Goal: Task Accomplishment & Management: Manage account settings

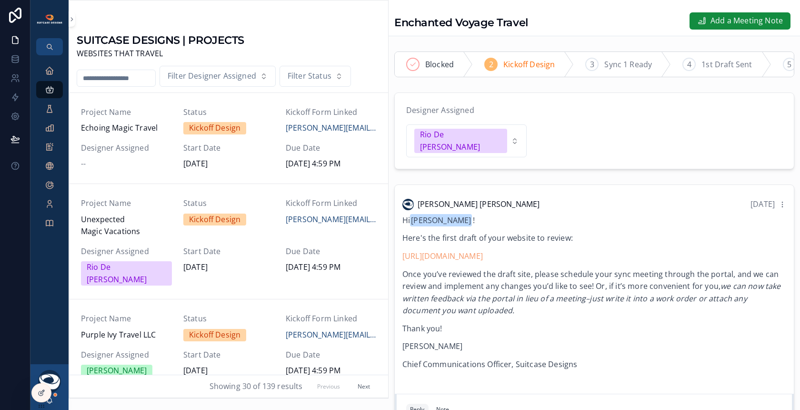
scroll to position [282, 0]
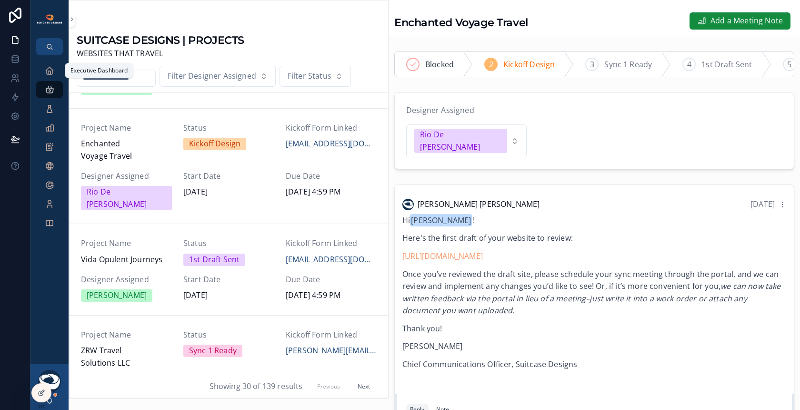
click at [50, 72] on icon "scrollable content" at bounding box center [50, 71] width 10 height 10
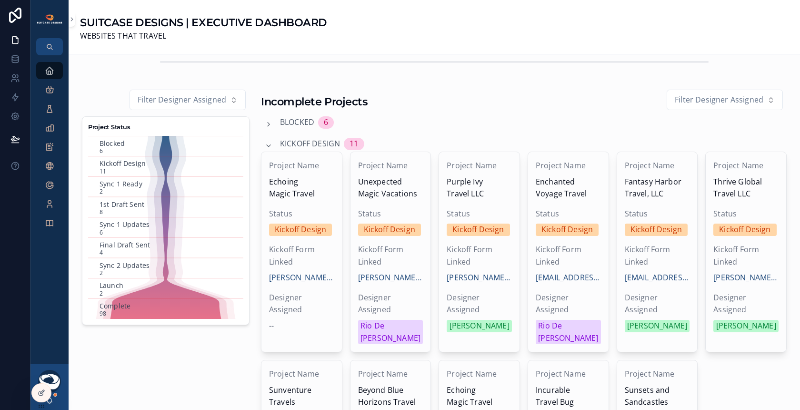
scroll to position [238, 0]
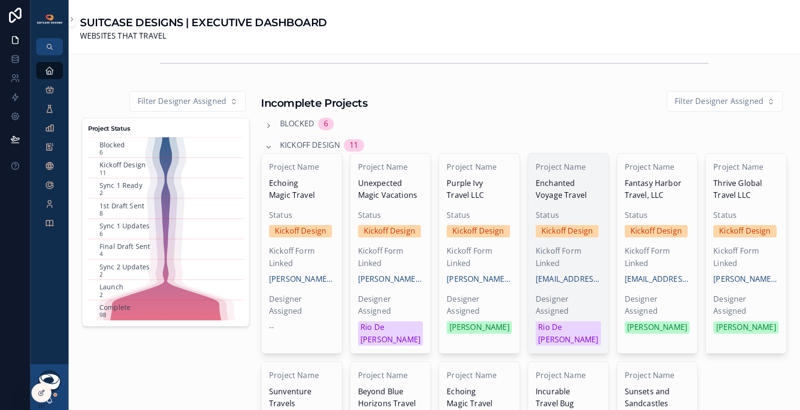
click at [586, 211] on span "Status" at bounding box center [568, 215] width 65 height 12
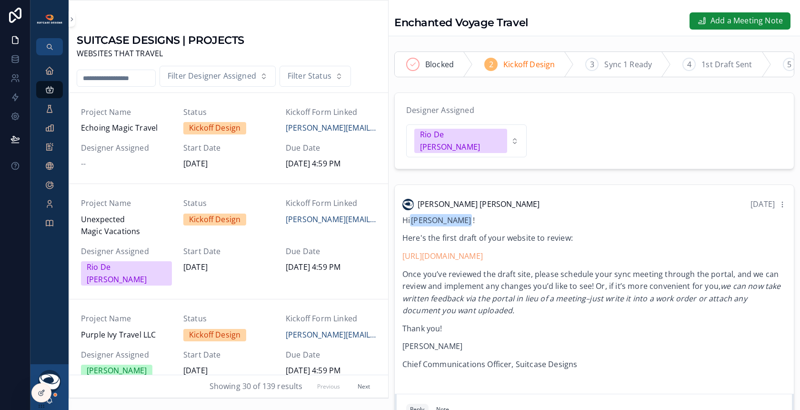
scroll to position [282, 0]
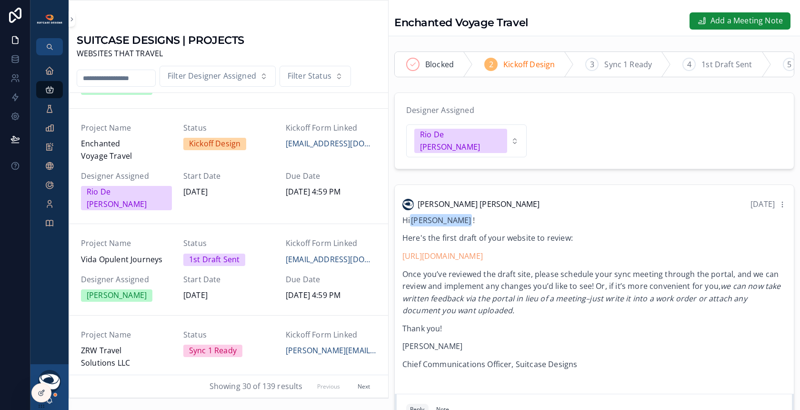
click at [721, 61] on span "1st Draft Sent" at bounding box center [726, 65] width 50 height 12
click at [13, 62] on icon at bounding box center [15, 61] width 6 height 4
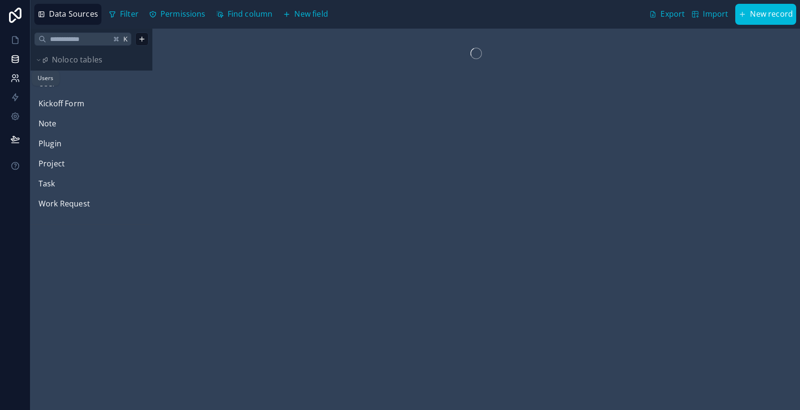
click at [17, 79] on icon at bounding box center [15, 78] width 10 height 10
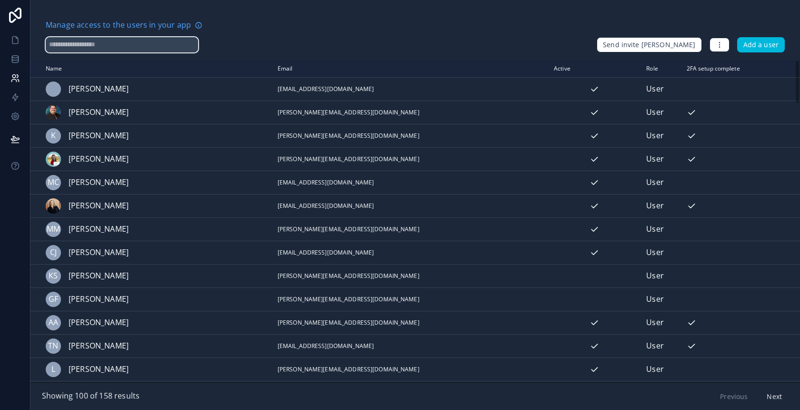
click at [114, 42] on input "text" at bounding box center [122, 44] width 152 height 15
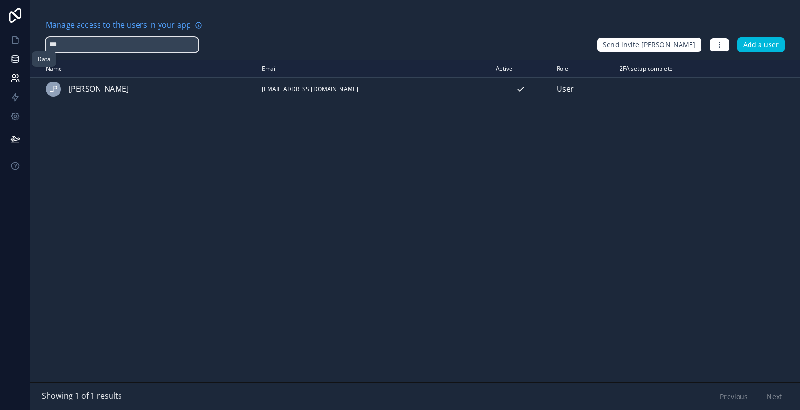
type input "***"
click at [18, 59] on icon at bounding box center [15, 59] width 10 height 10
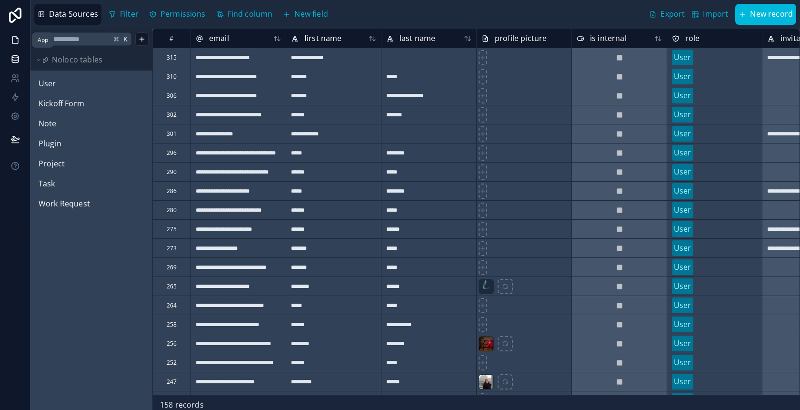
click at [15, 42] on icon at bounding box center [15, 40] width 10 height 10
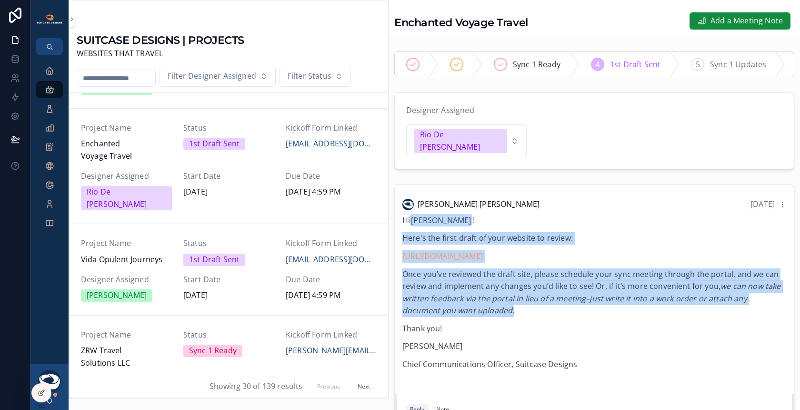
drag, startPoint x: 403, startPoint y: 224, endPoint x: 484, endPoint y: 294, distance: 107.1
click at [484, 294] on div "Hi [PERSON_NAME] ! Here's the first draft of your website to review: [URL][DOMA…" at bounding box center [594, 292] width 384 height 156
copy div "Here's the first draft of your website to review: [URL][DOMAIN_NAME] Once you’v…"
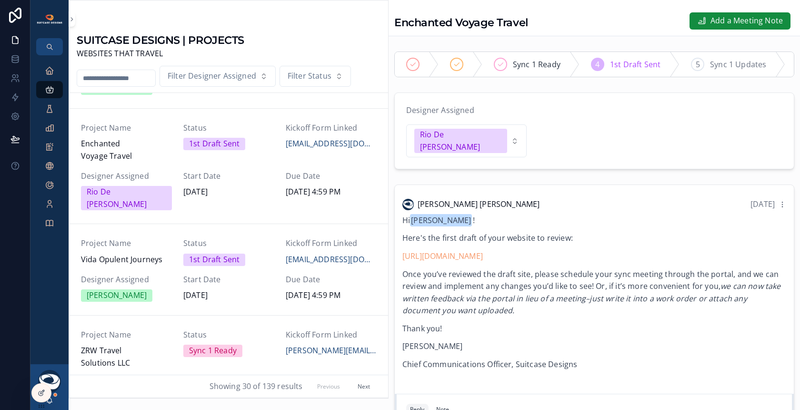
click at [603, 214] on p "Hi [PERSON_NAME] !" at bounding box center [594, 220] width 384 height 12
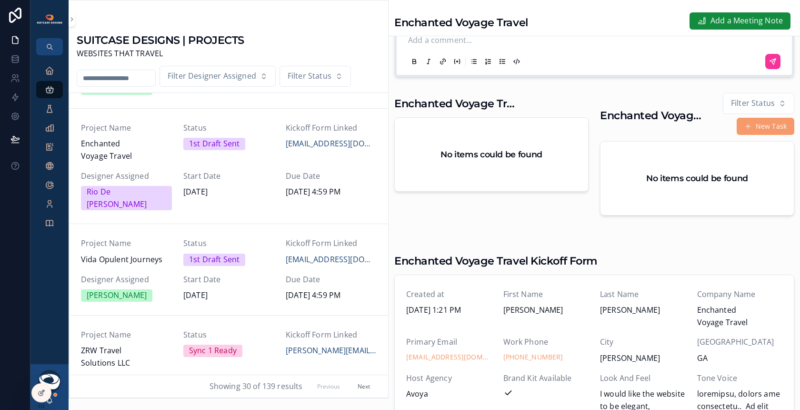
scroll to position [395, 0]
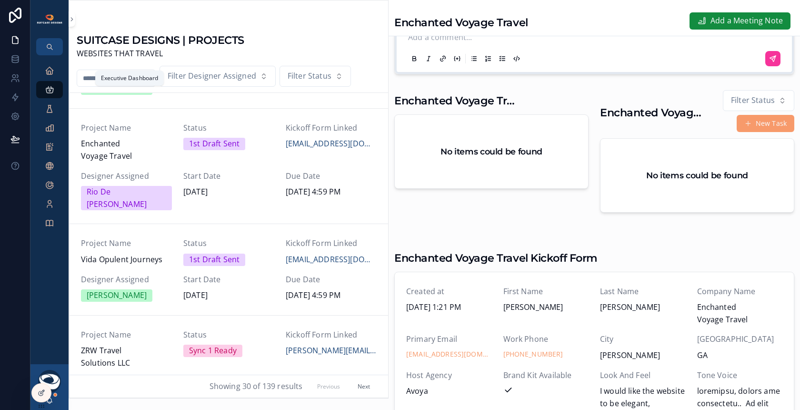
click at [46, 75] on span "scrollable content" at bounding box center [50, 71] width 10 height 10
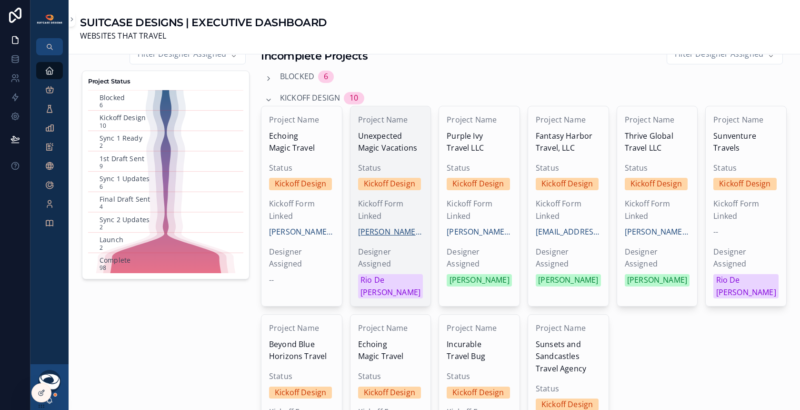
scroll to position [297, 0]
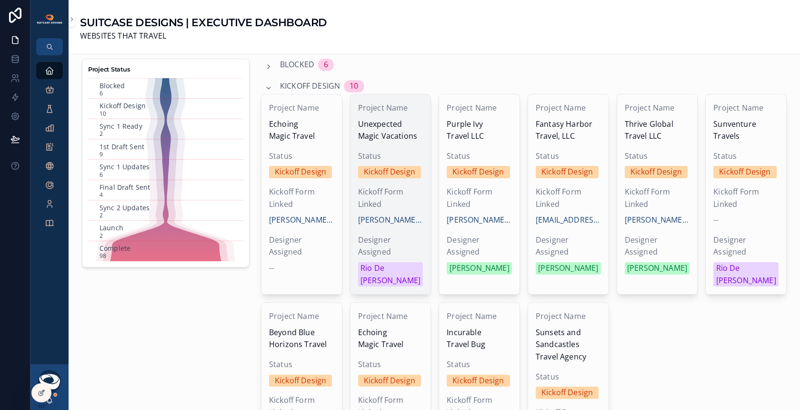
click at [412, 150] on span "Status" at bounding box center [390, 156] width 65 height 12
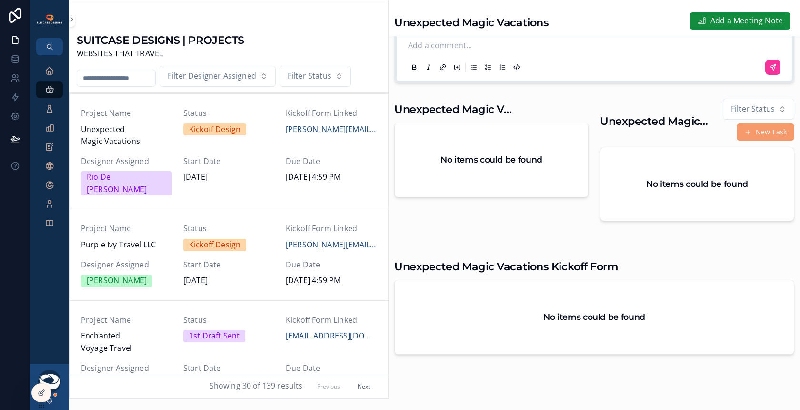
scroll to position [341, 0]
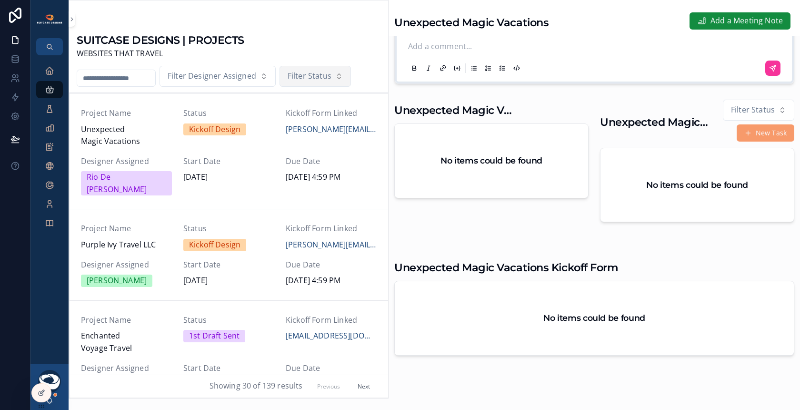
click at [339, 76] on button "Filter Status" at bounding box center [315, 76] width 71 height 21
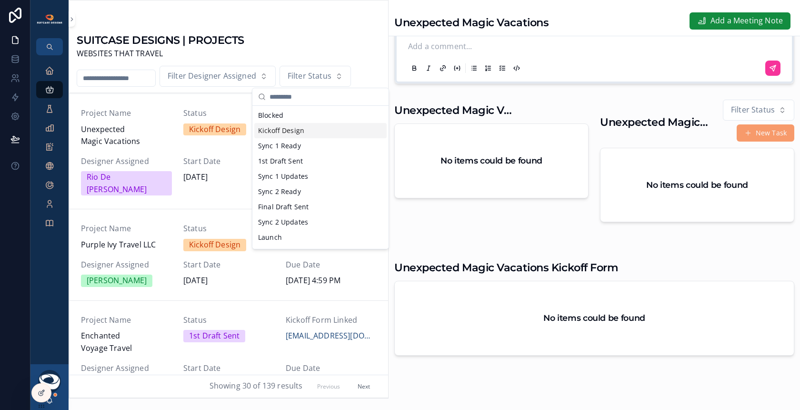
click at [302, 131] on div "Kickoff Design" at bounding box center [320, 130] width 132 height 15
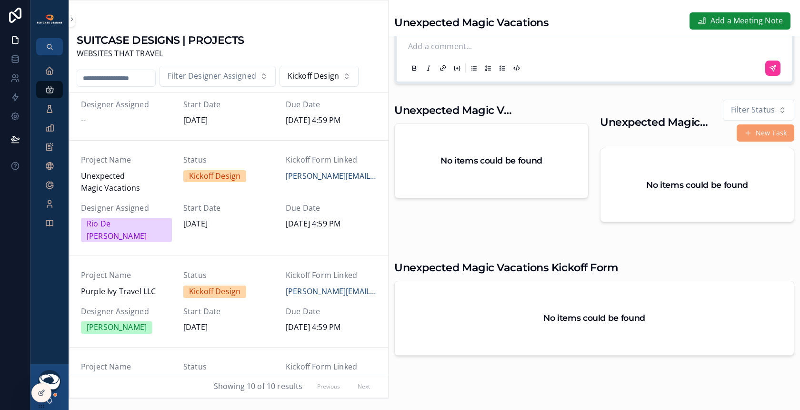
scroll to position [57, 0]
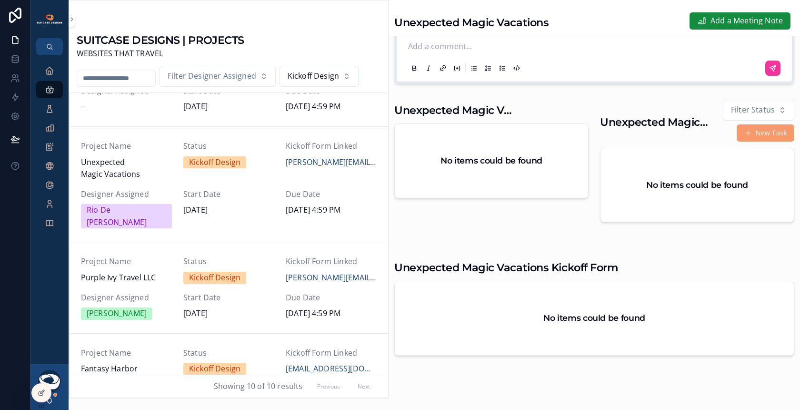
click at [279, 180] on div "Project Name Unexpected Magic Vacations Status Kickoff Design Kickoff Form Link…" at bounding box center [229, 184] width 296 height 89
click at [330, 159] on span "[PERSON_NAME][EMAIL_ADDRESS][DOMAIN_NAME]" at bounding box center [331, 162] width 91 height 12
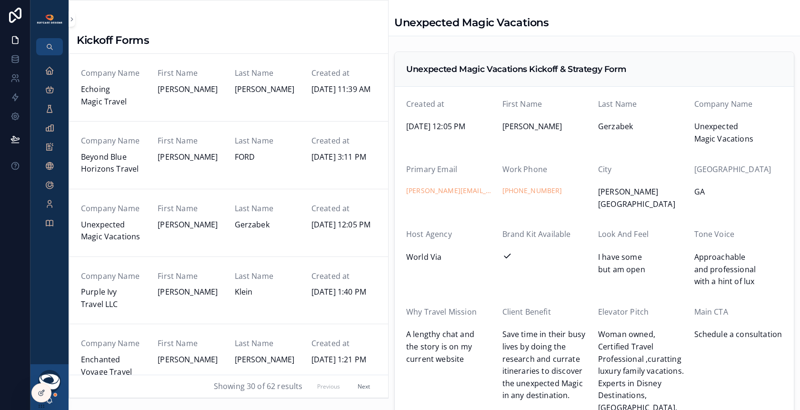
click at [168, 179] on link "Company Name Beyond Blue Horizons Travel First Name [PERSON_NAME] Last Name [PE…" at bounding box center [229, 155] width 319 height 68
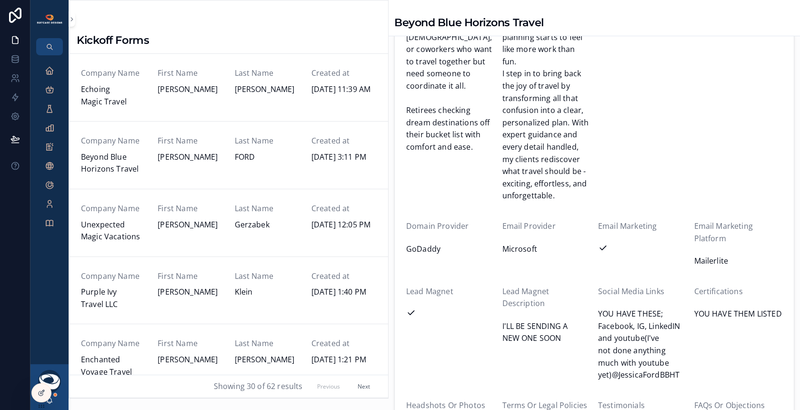
scroll to position [1943, 0]
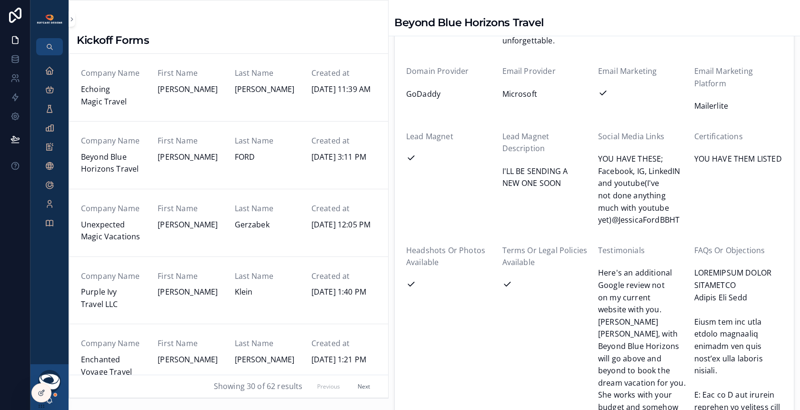
click at [207, 308] on link "Company Name Purple Ivy Travel LLC First Name [PERSON_NAME] Last Name [PERSON_N…" at bounding box center [229, 291] width 319 height 68
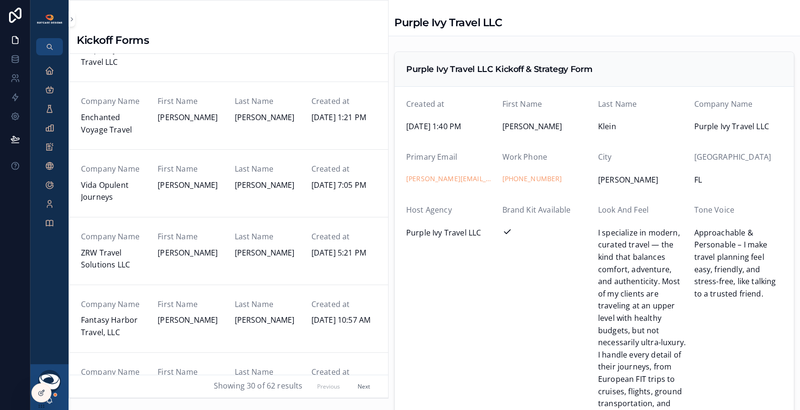
scroll to position [246, 0]
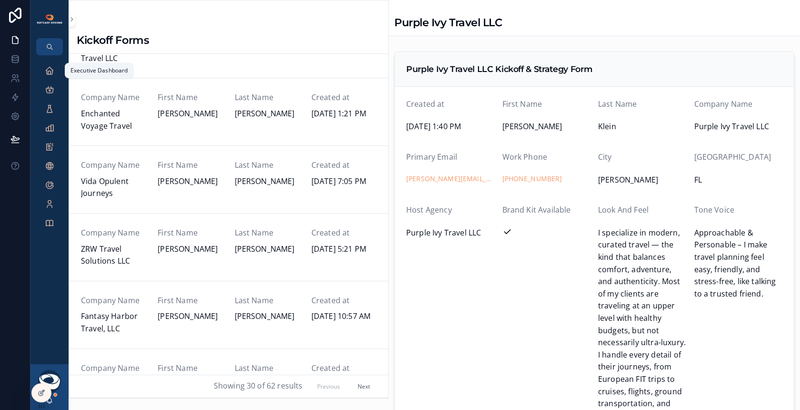
click at [45, 73] on div "Executive Dashboard" at bounding box center [49, 70] width 15 height 15
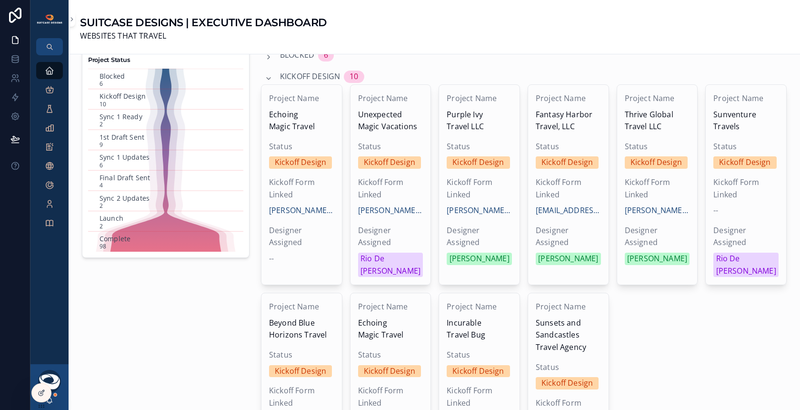
scroll to position [307, 0]
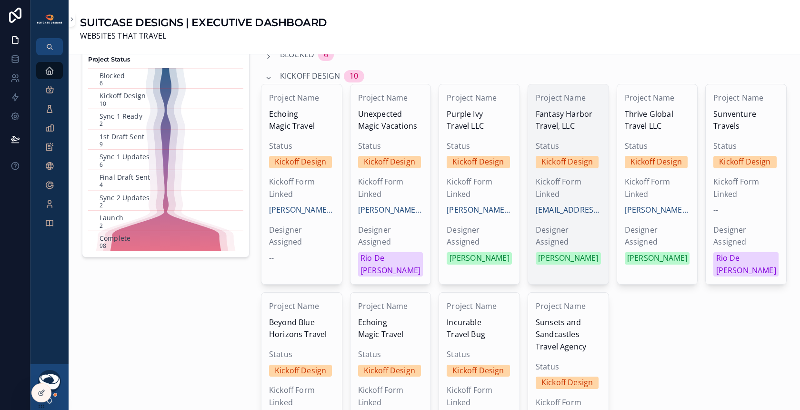
click at [583, 140] on span "Status" at bounding box center [568, 146] width 65 height 12
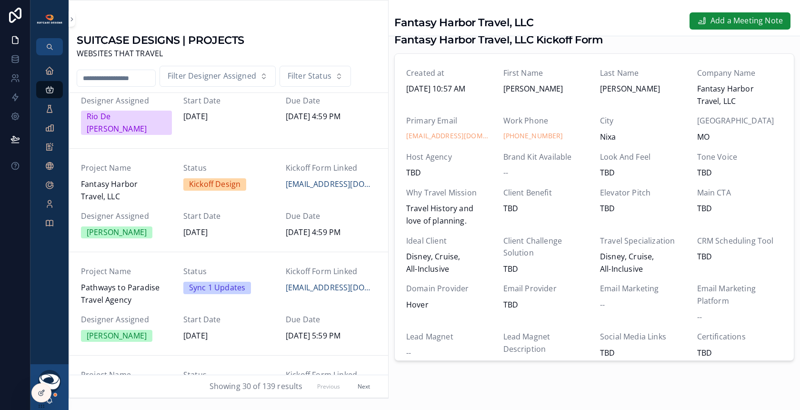
scroll to position [5, 0]
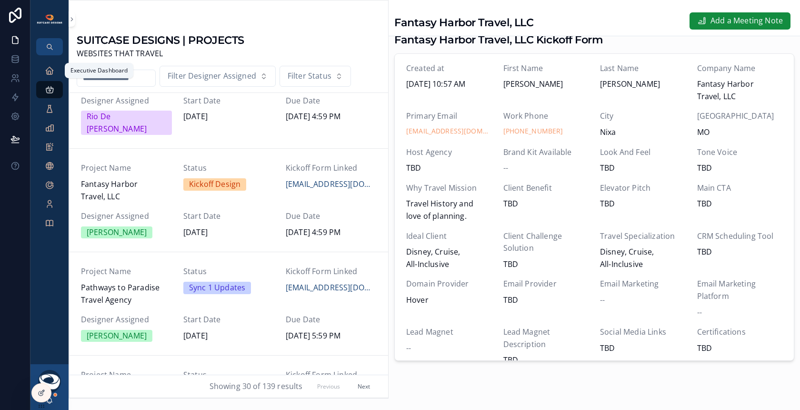
click at [51, 67] on icon "scrollable content" at bounding box center [50, 71] width 10 height 10
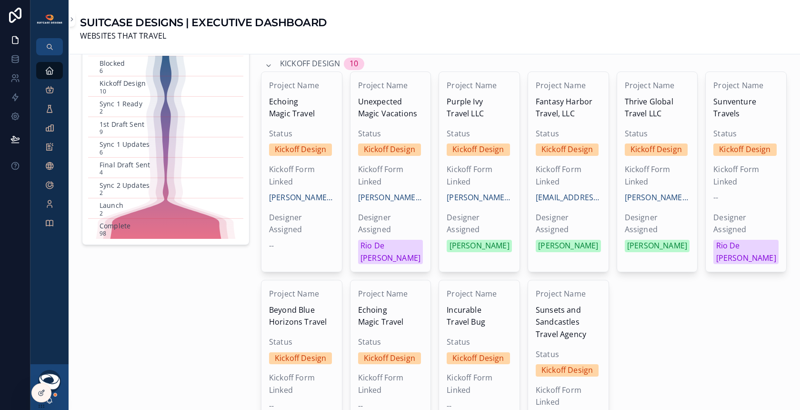
scroll to position [325, 0]
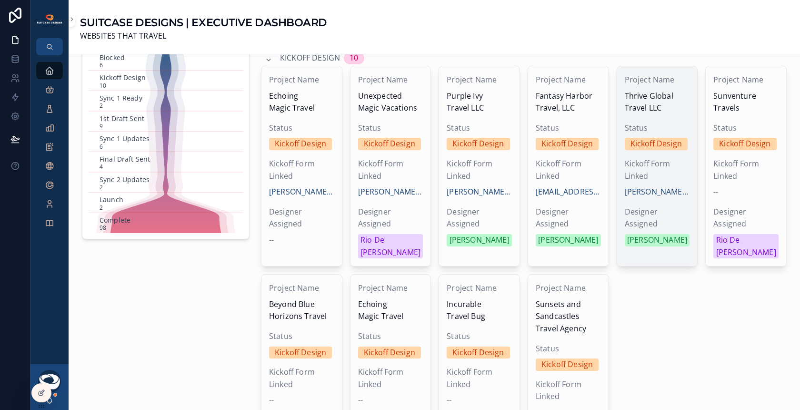
click at [660, 117] on div "Project Name Thrive Global Travel LLC Status Kickoff Design Kickoff Form Linked…" at bounding box center [657, 160] width 80 height 188
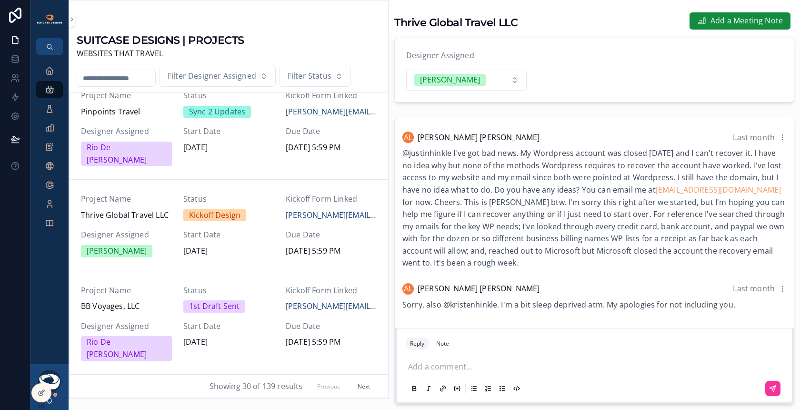
scroll to position [63, 0]
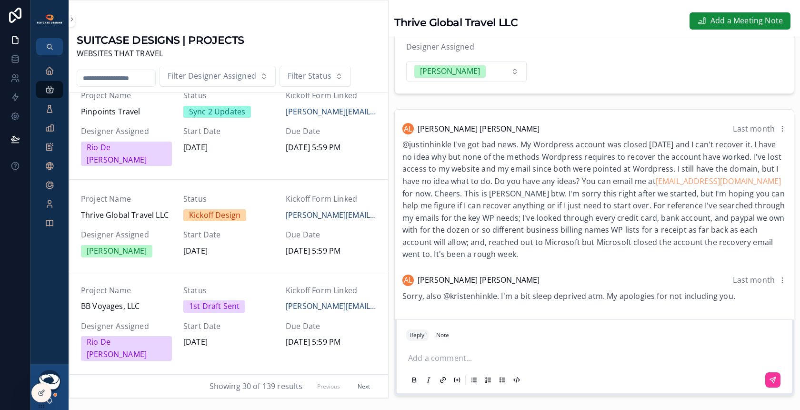
click at [479, 355] on p "scrollable content" at bounding box center [596, 358] width 376 height 12
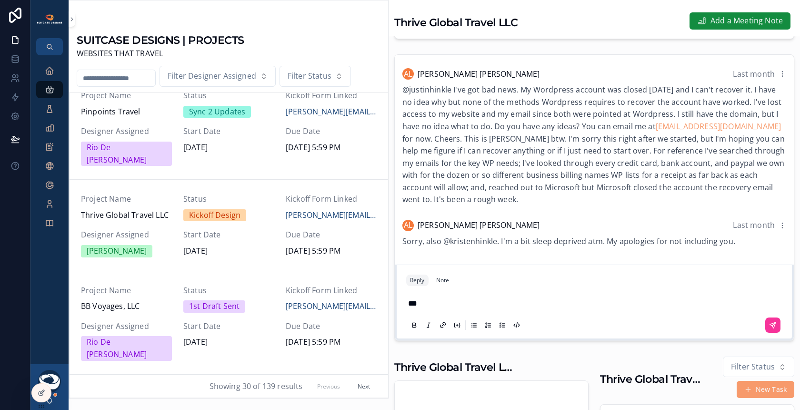
scroll to position [124, 0]
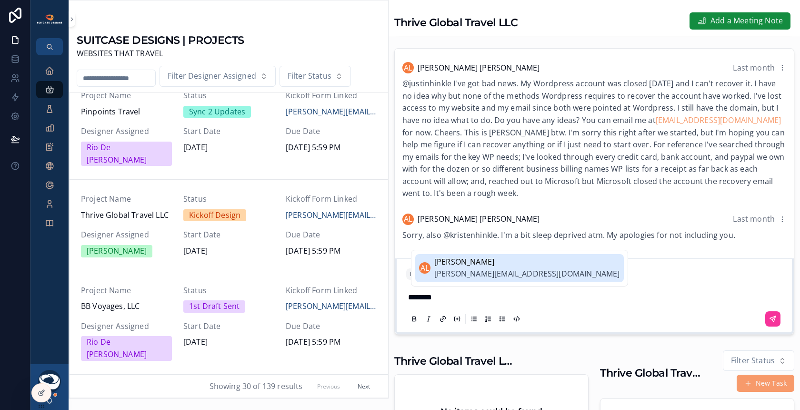
click at [490, 270] on span "[PERSON_NAME][EMAIL_ADDRESS][DOMAIN_NAME]" at bounding box center [527, 274] width 186 height 12
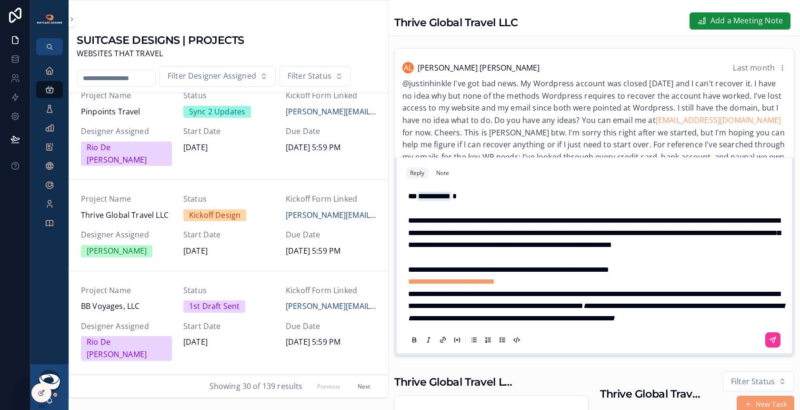
click at [489, 266] on span "**********" at bounding box center [508, 269] width 201 height 7
click at [666, 263] on p "**********" at bounding box center [596, 269] width 376 height 12
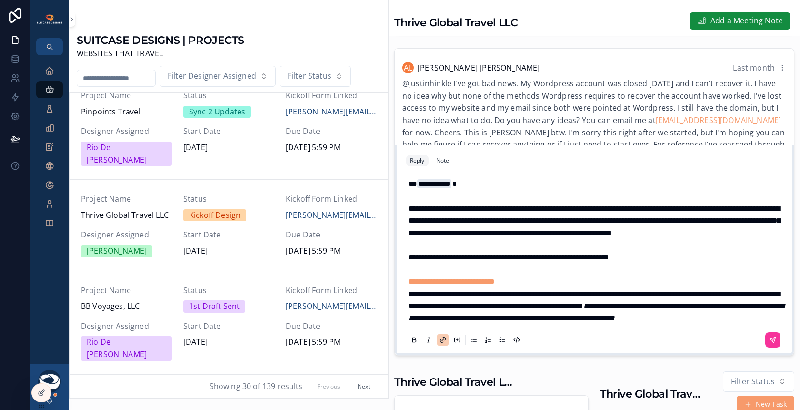
click at [534, 275] on p "**********" at bounding box center [596, 281] width 376 height 12
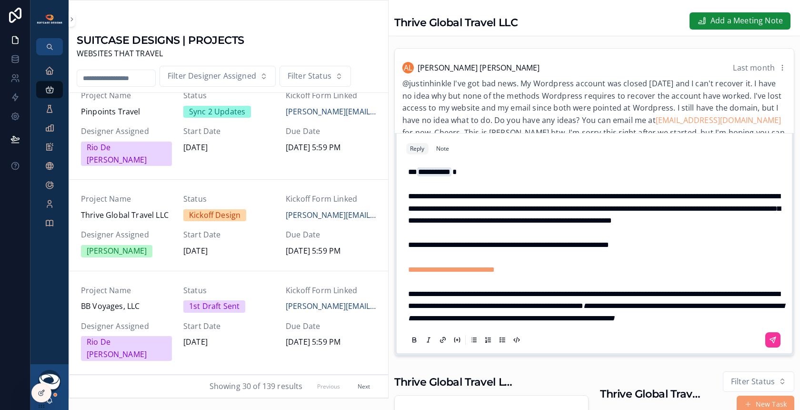
scroll to position [12, 0]
click at [538, 319] on p "**********" at bounding box center [596, 306] width 376 height 37
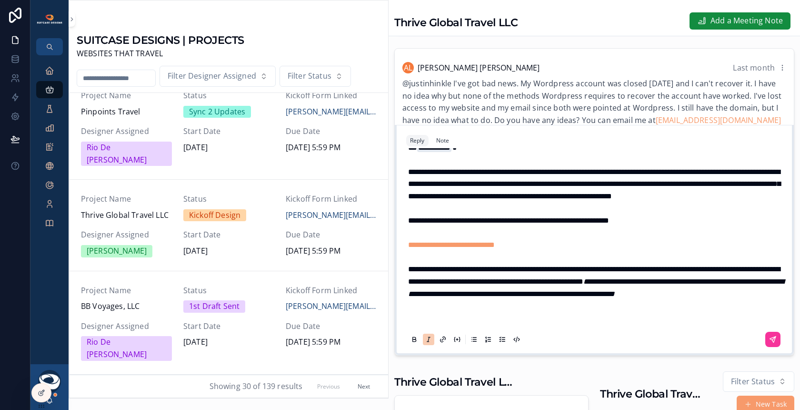
scroll to position [36, 0]
click at [429, 334] on button "scrollable content" at bounding box center [428, 338] width 11 height 11
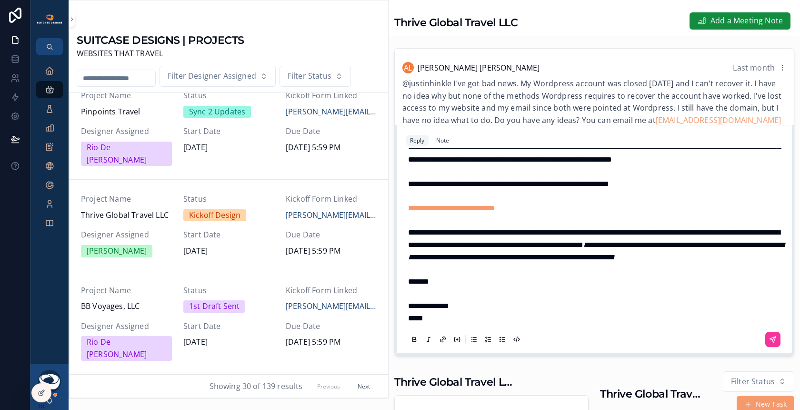
scroll to position [71, 0]
click at [774, 340] on icon "scrollable content" at bounding box center [773, 339] width 6 height 6
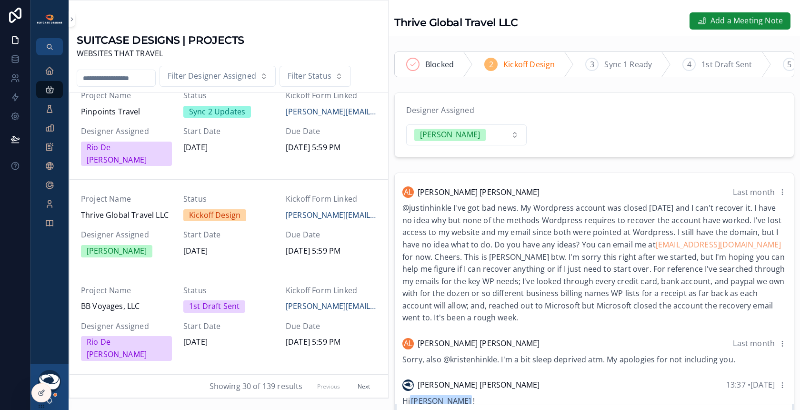
scroll to position [0, 0]
click at [725, 65] on span "1st Draft Sent" at bounding box center [726, 65] width 50 height 12
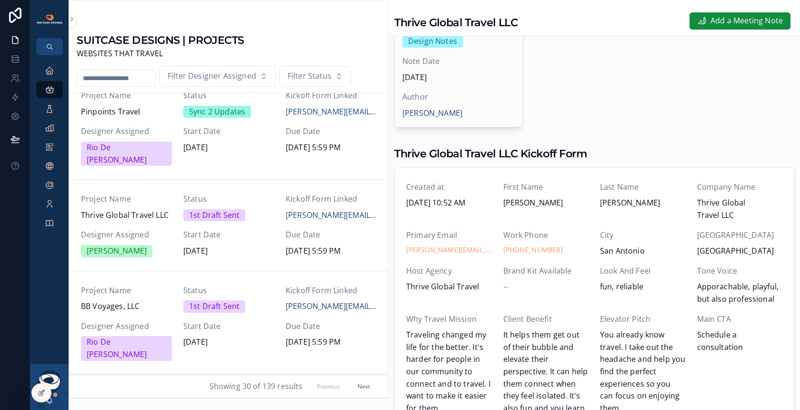
scroll to position [650, 0]
click at [50, 74] on icon "scrollable content" at bounding box center [50, 71] width 10 height 10
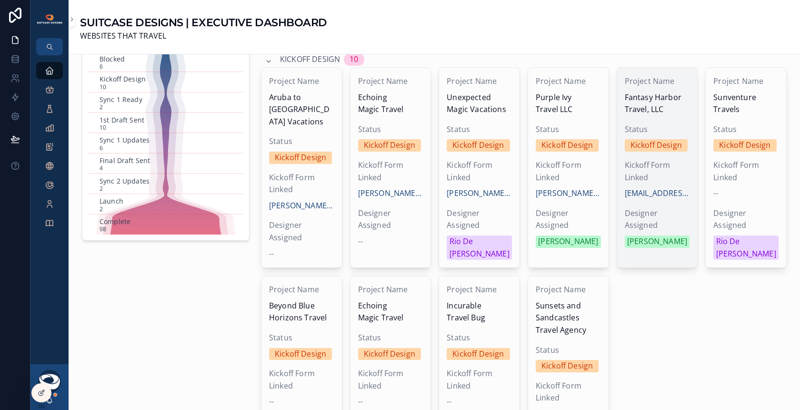
scroll to position [325, 0]
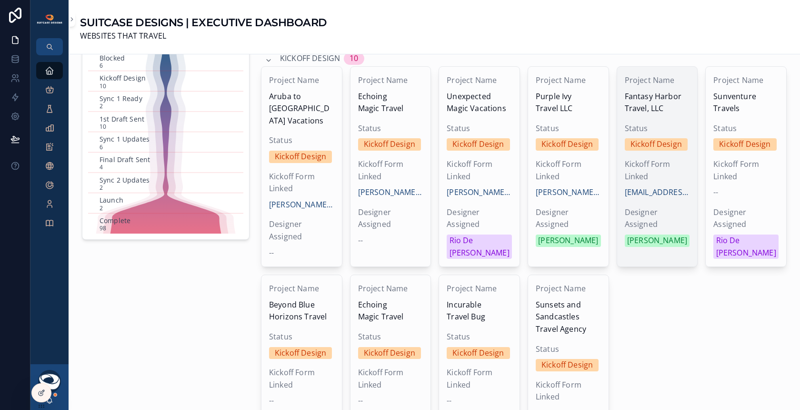
click at [675, 115] on div "Project Name Fantasy Harbor Travel, LLC Status Kickoff Design Kickoff Form Link…" at bounding box center [657, 161] width 80 height 188
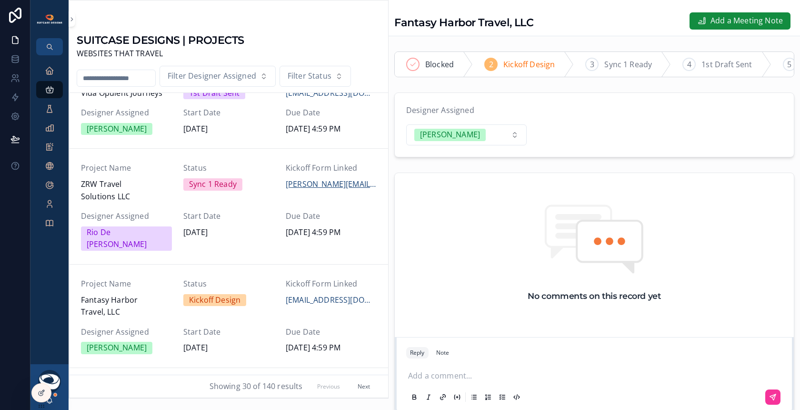
scroll to position [552, 0]
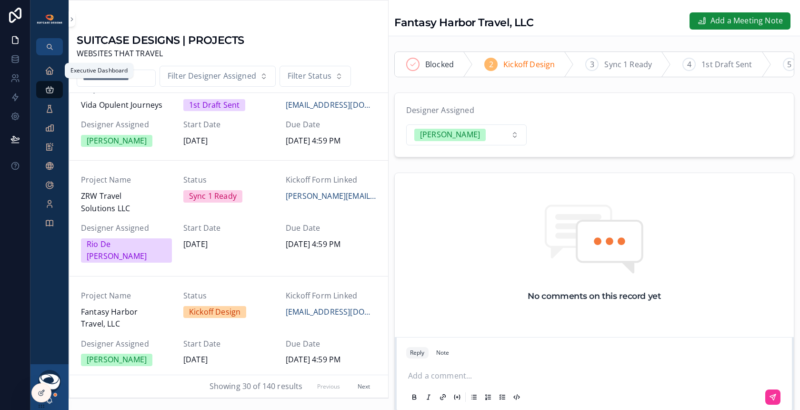
click at [50, 74] on icon "scrollable content" at bounding box center [50, 71] width 10 height 10
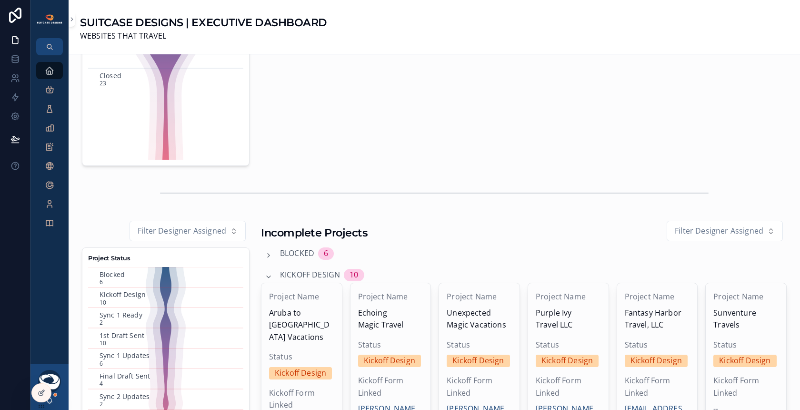
scroll to position [112, 0]
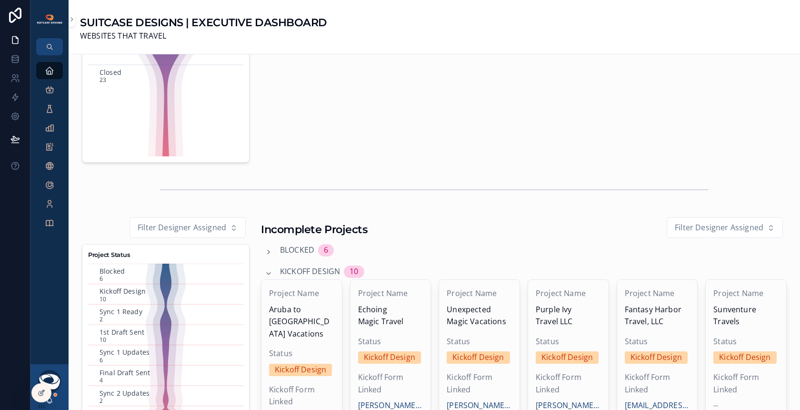
click at [308, 270] on span "Kickoff Design" at bounding box center [310, 271] width 60 height 12
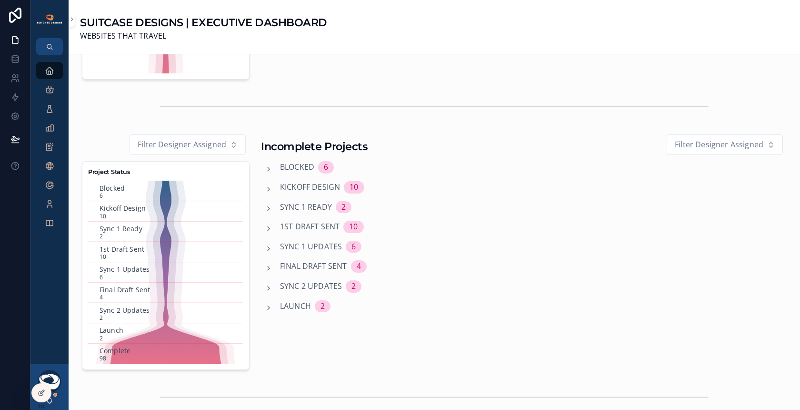
scroll to position [198, 0]
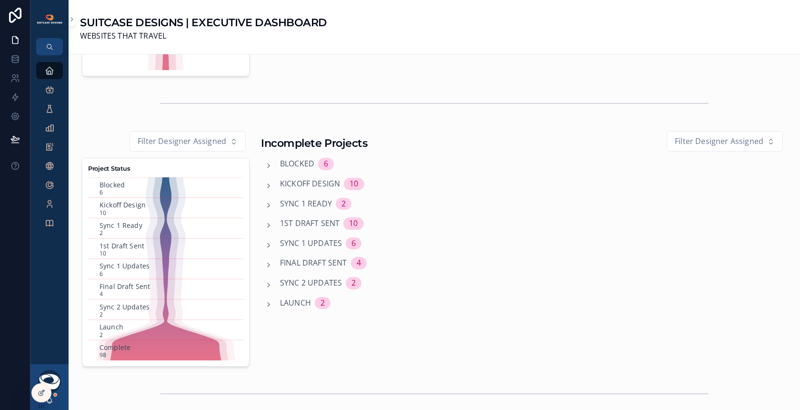
click at [291, 298] on span "Launch" at bounding box center [295, 303] width 31 height 12
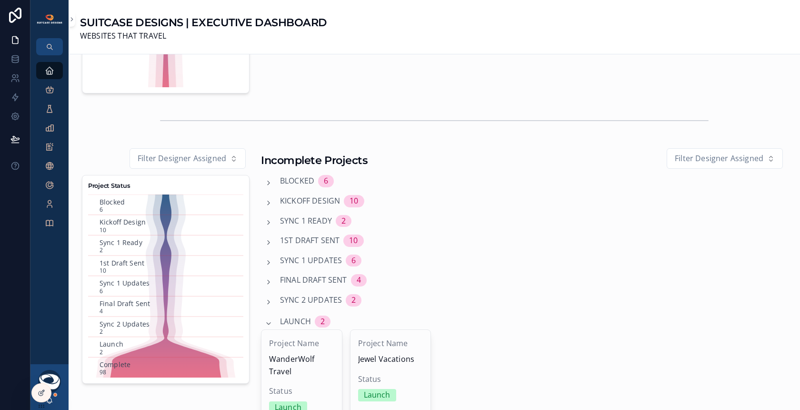
scroll to position [197, 0]
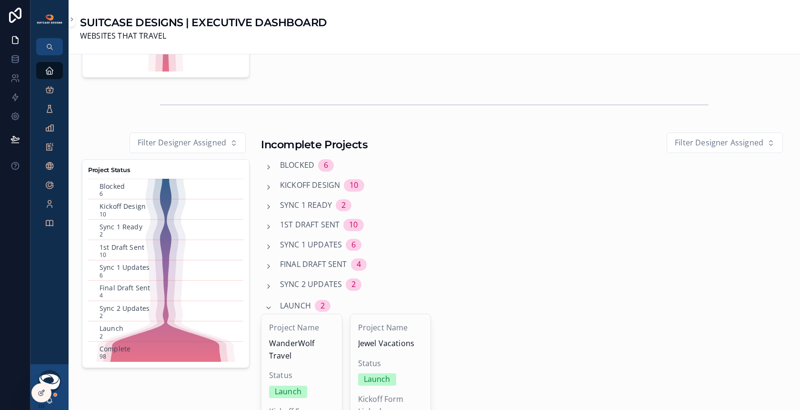
click at [298, 301] on span "Launch" at bounding box center [295, 306] width 31 height 12
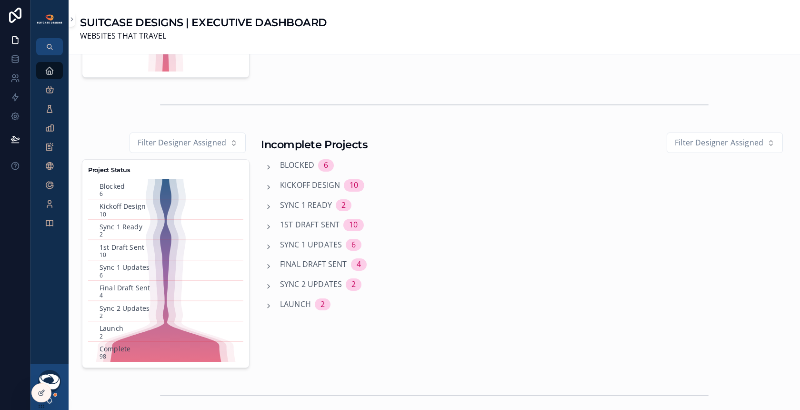
click at [303, 280] on span "Sync 2 Updates" at bounding box center [311, 284] width 62 height 12
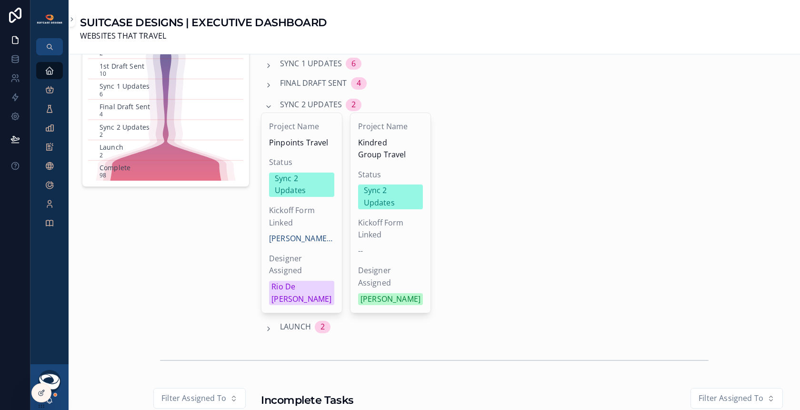
scroll to position [377, 0]
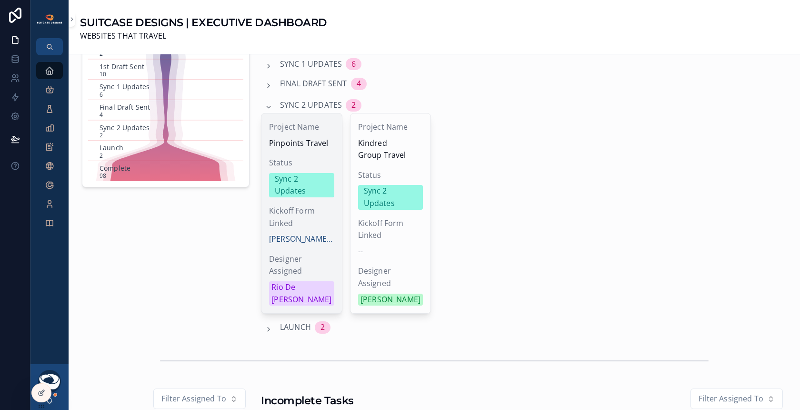
click at [308, 157] on span "Status" at bounding box center [301, 163] width 65 height 12
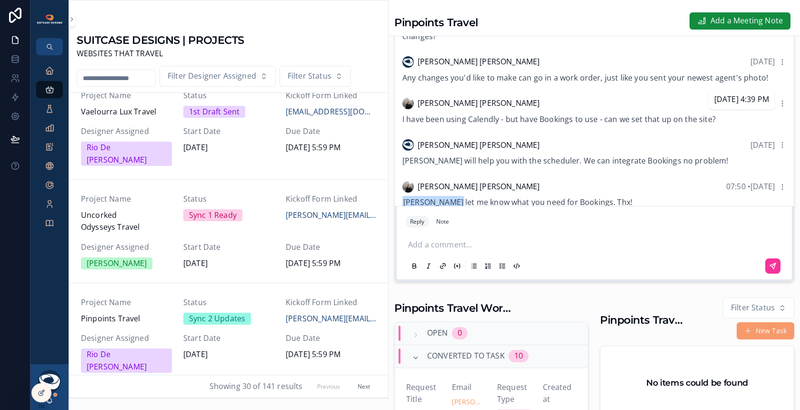
scroll to position [1038, 0]
